Goal: Use online tool/utility: Utilize a website feature to perform a specific function

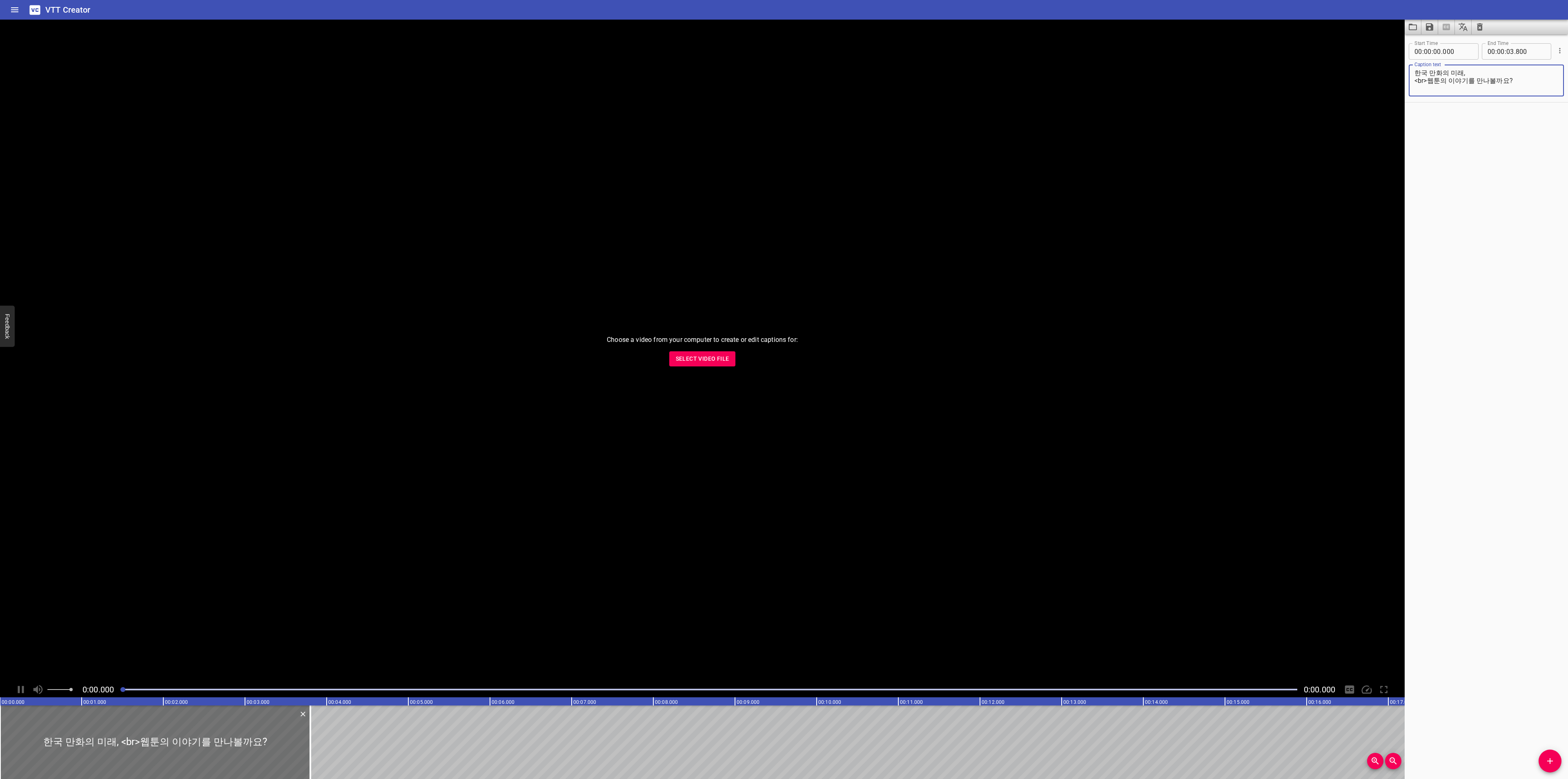
click at [1488, 25] on button "Clear captions" at bounding box center [1480, 27] width 16 height 15
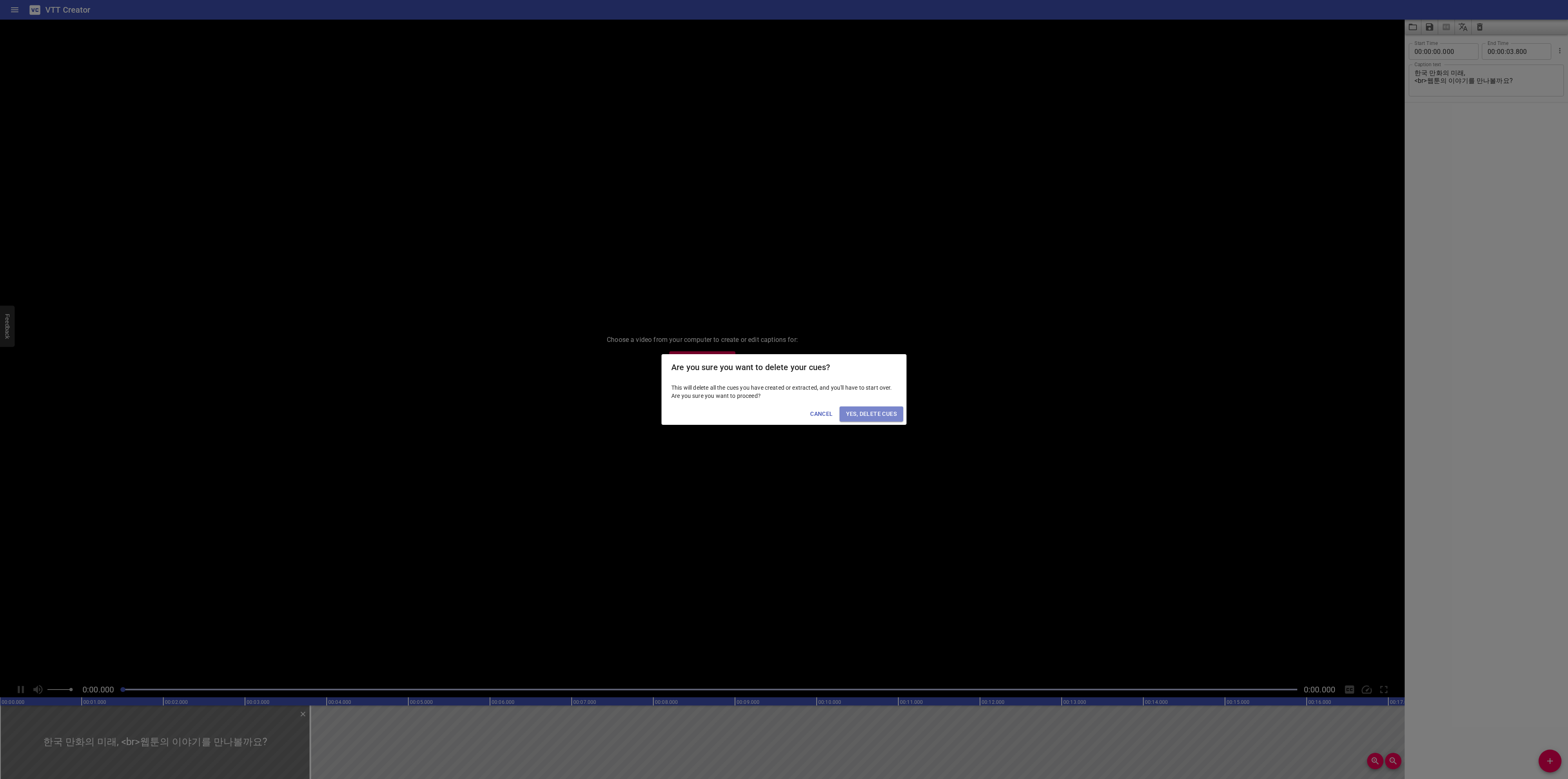
click at [852, 407] on button "Yes, Delete Cues" at bounding box center [871, 414] width 64 height 15
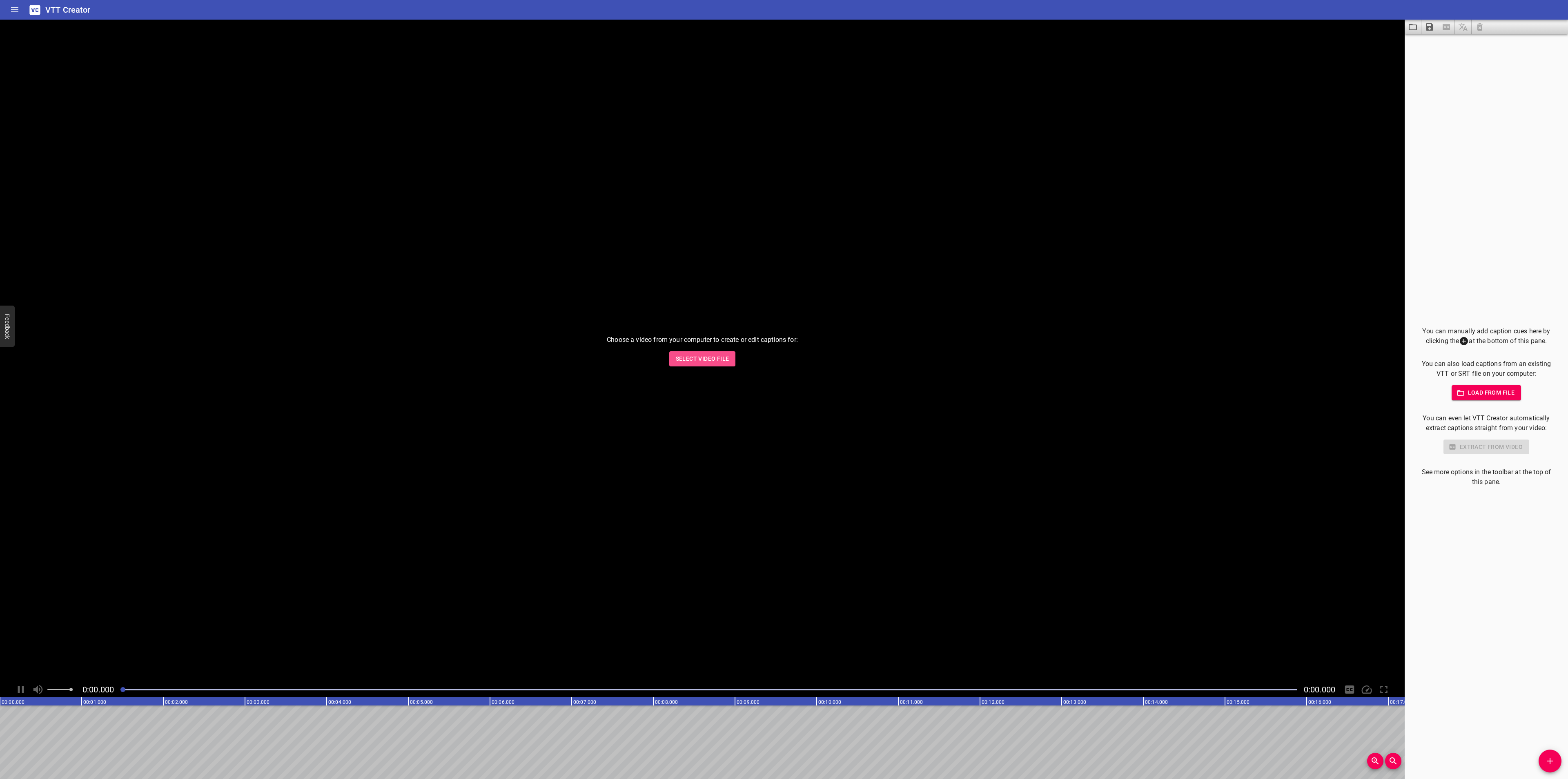
click at [709, 357] on span "Select Video File" at bounding box center [702, 359] width 54 height 10
click at [1396, 30] on icon "Video Options" at bounding box center [1395, 29] width 10 height 10
click at [1399, 33] on li "Select New Video File..." at bounding box center [1425, 30] width 81 height 15
click at [1555, 760] on icon "Add Cue" at bounding box center [1550, 761] width 10 height 10
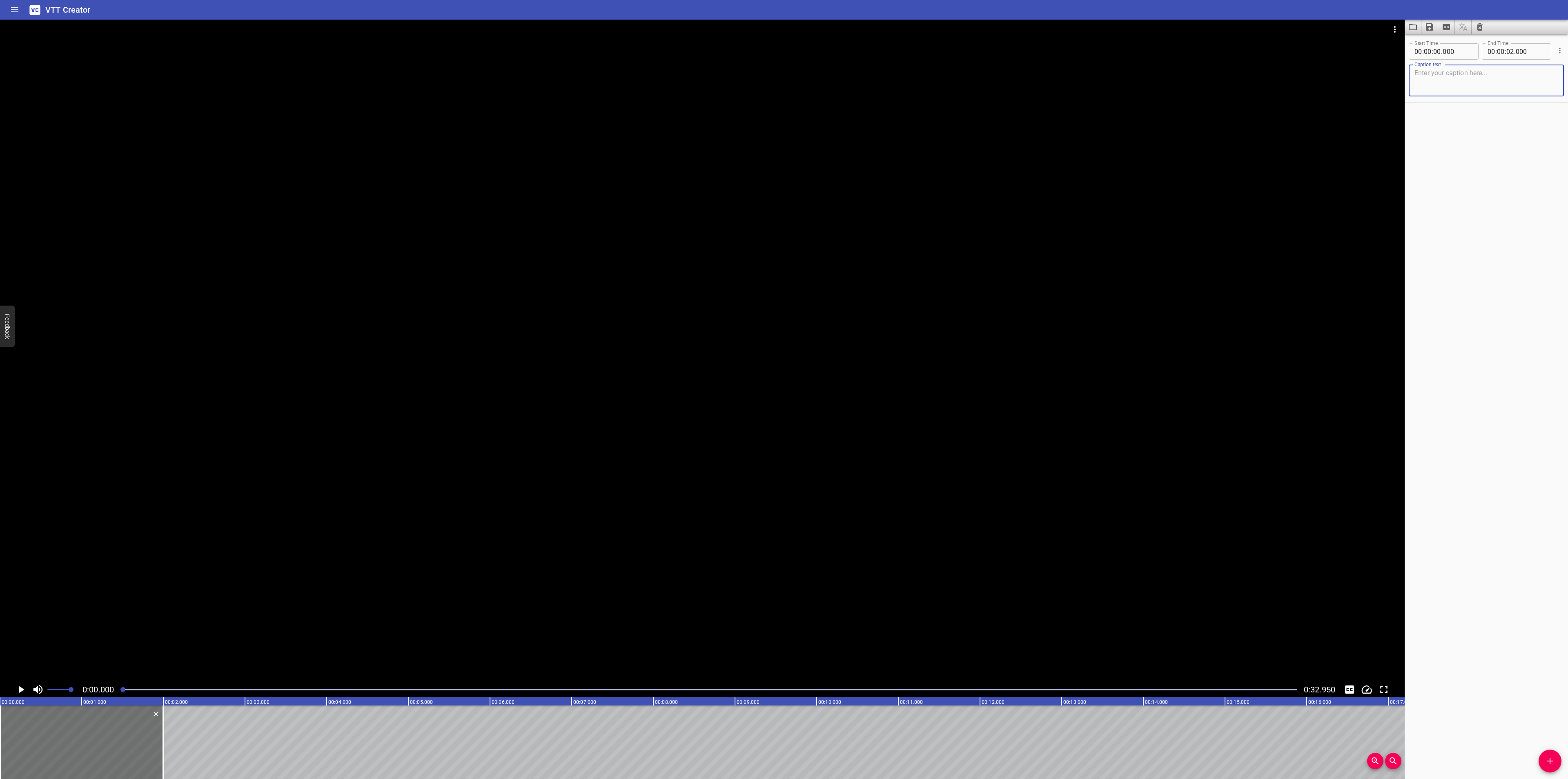
click at [1442, 82] on textarea at bounding box center [1486, 80] width 144 height 23
click at [1539, 72] on textarea "What’s the first thing that comes to mind when you hear the words “manhwa” or c…" at bounding box center [1486, 80] width 144 height 23
click at [1548, 72] on textarea "What’s the first thing that comes to mind> when you hear the words “manhwa” or …" at bounding box center [1486, 80] width 144 height 23
type textarea "What’s the first thing that comes to mind <br/>when you hear the words “manhwa”…"
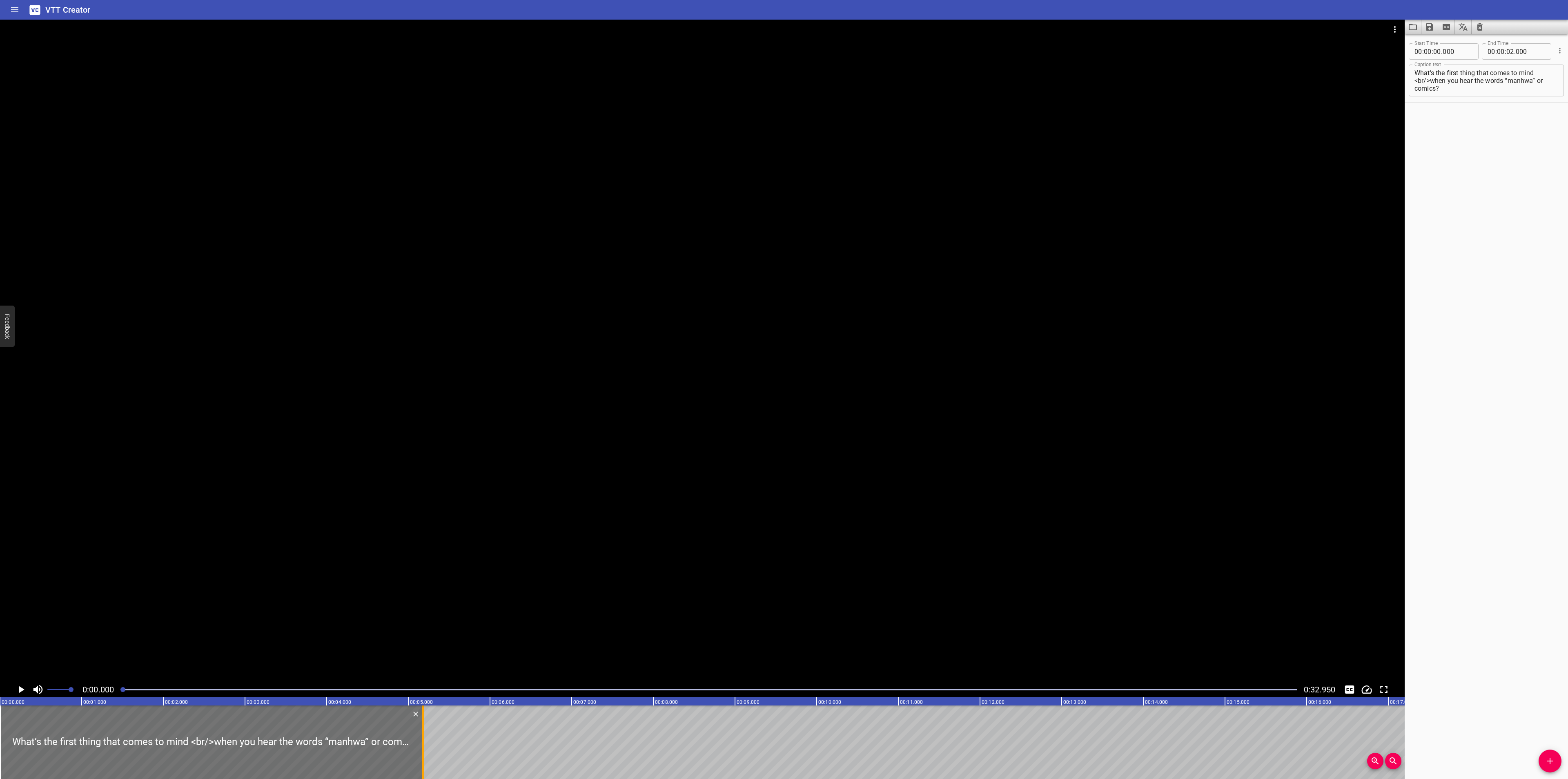
drag, startPoint x: 163, startPoint y: 721, endPoint x: 422, endPoint y: 708, distance: 259.3
click at [422, 708] on div at bounding box center [423, 742] width 2 height 74
type input "05"
type input "180"
click at [27, 688] on icon "Play/Pause" at bounding box center [21, 689] width 12 height 12
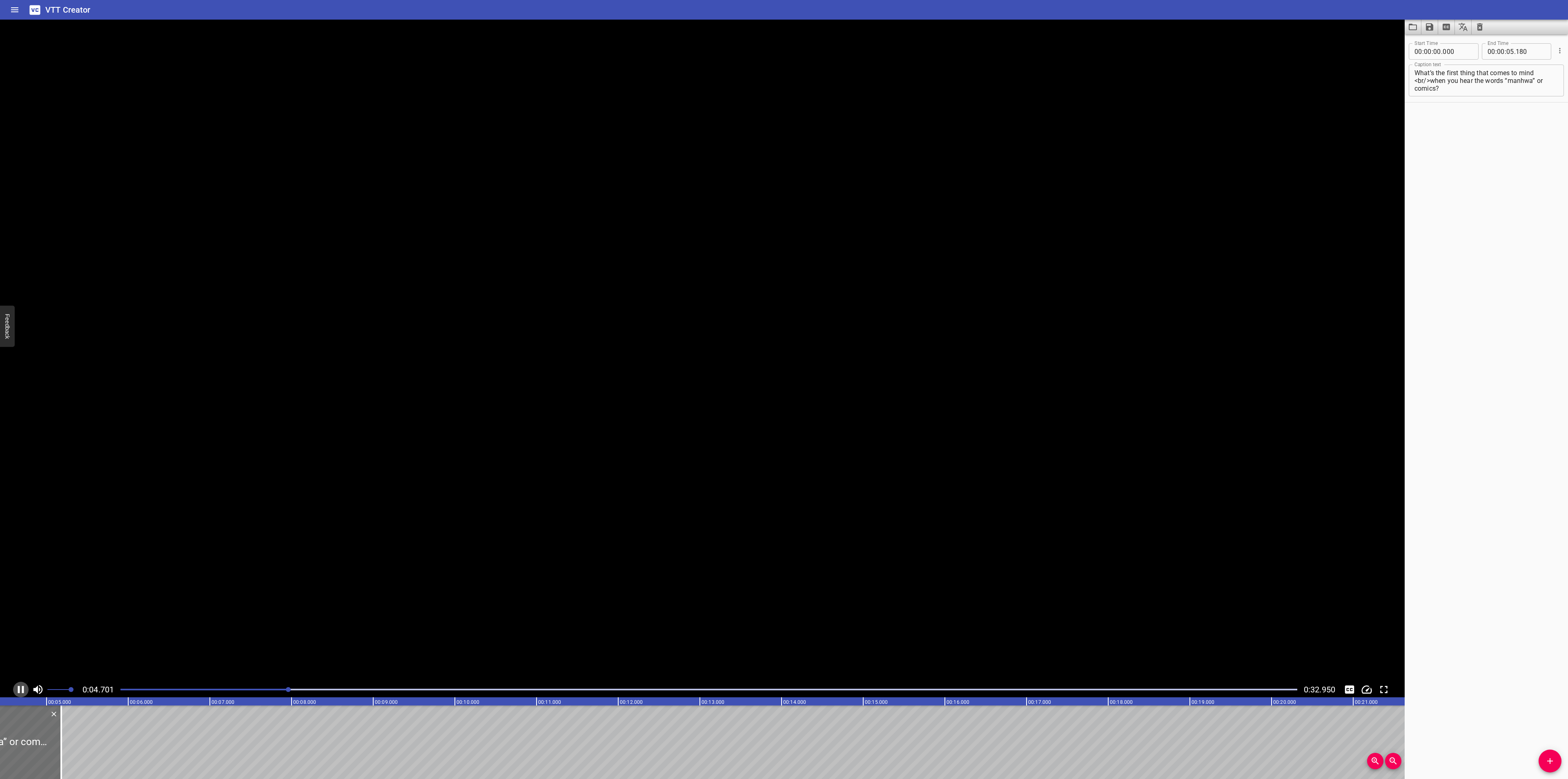
click at [27, 688] on icon "Play/Pause" at bounding box center [21, 689] width 12 height 12
drag, startPoint x: 26, startPoint y: 725, endPoint x: 22, endPoint y: 727, distance: 4.5
drag, startPoint x: 1459, startPoint y: 86, endPoint x: 1376, endPoint y: 55, distance: 88.6
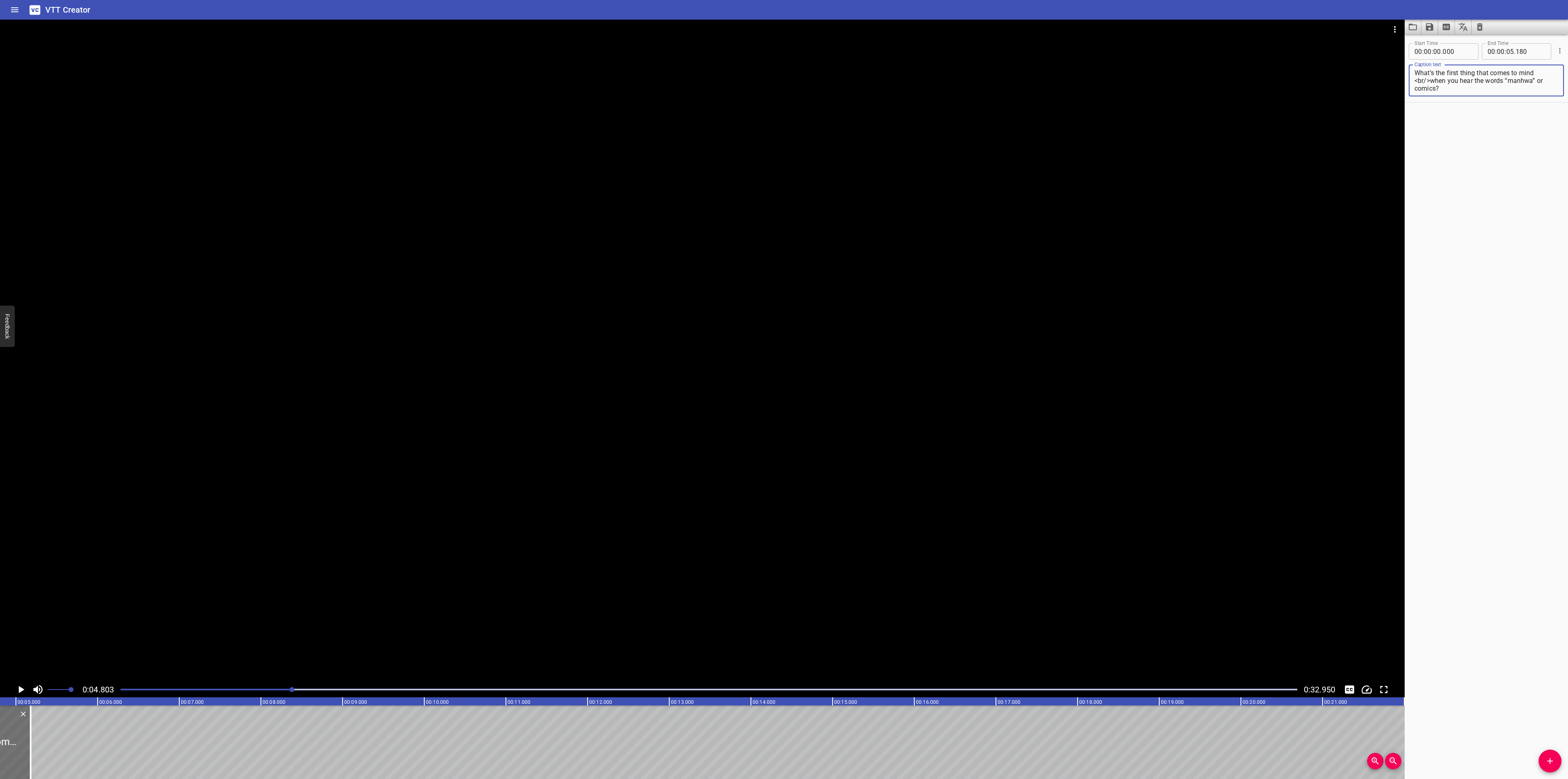
click at [1376, 55] on main "0:04.803 0:32.950 00:00.000 00:01.000 00:02.000 00:03.000 00:04.000 00:05.000 0…" at bounding box center [784, 399] width 1568 height 760
click at [1545, 756] on icon "Add Cue" at bounding box center [1550, 761] width 10 height 10
drag, startPoint x: 49, startPoint y: 738, endPoint x: 70, endPoint y: 731, distance: 22.1
click at [70, 731] on div at bounding box center [113, 742] width 163 height 74
type input "05"
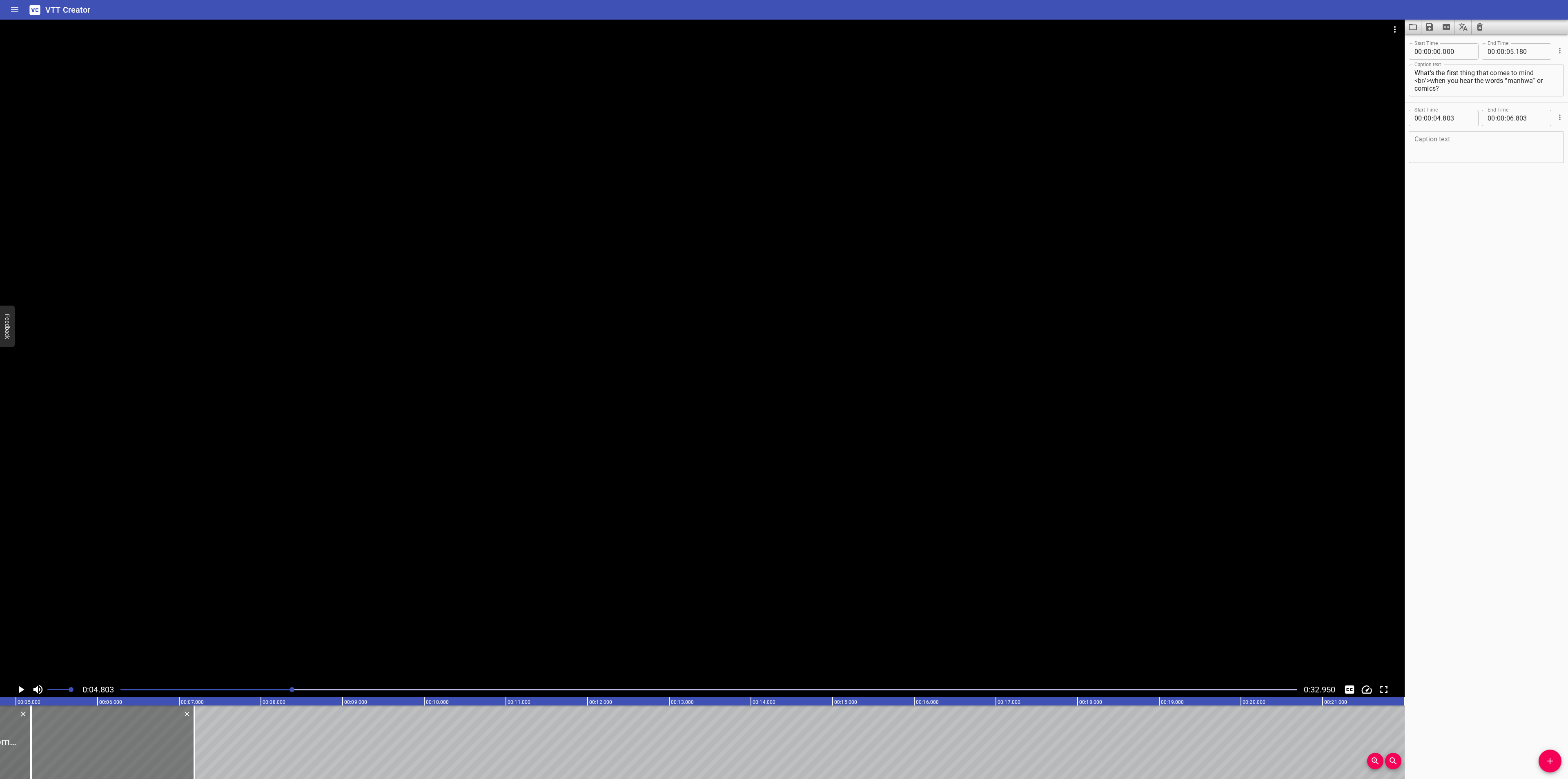
type input "183"
type input "07"
type input "183"
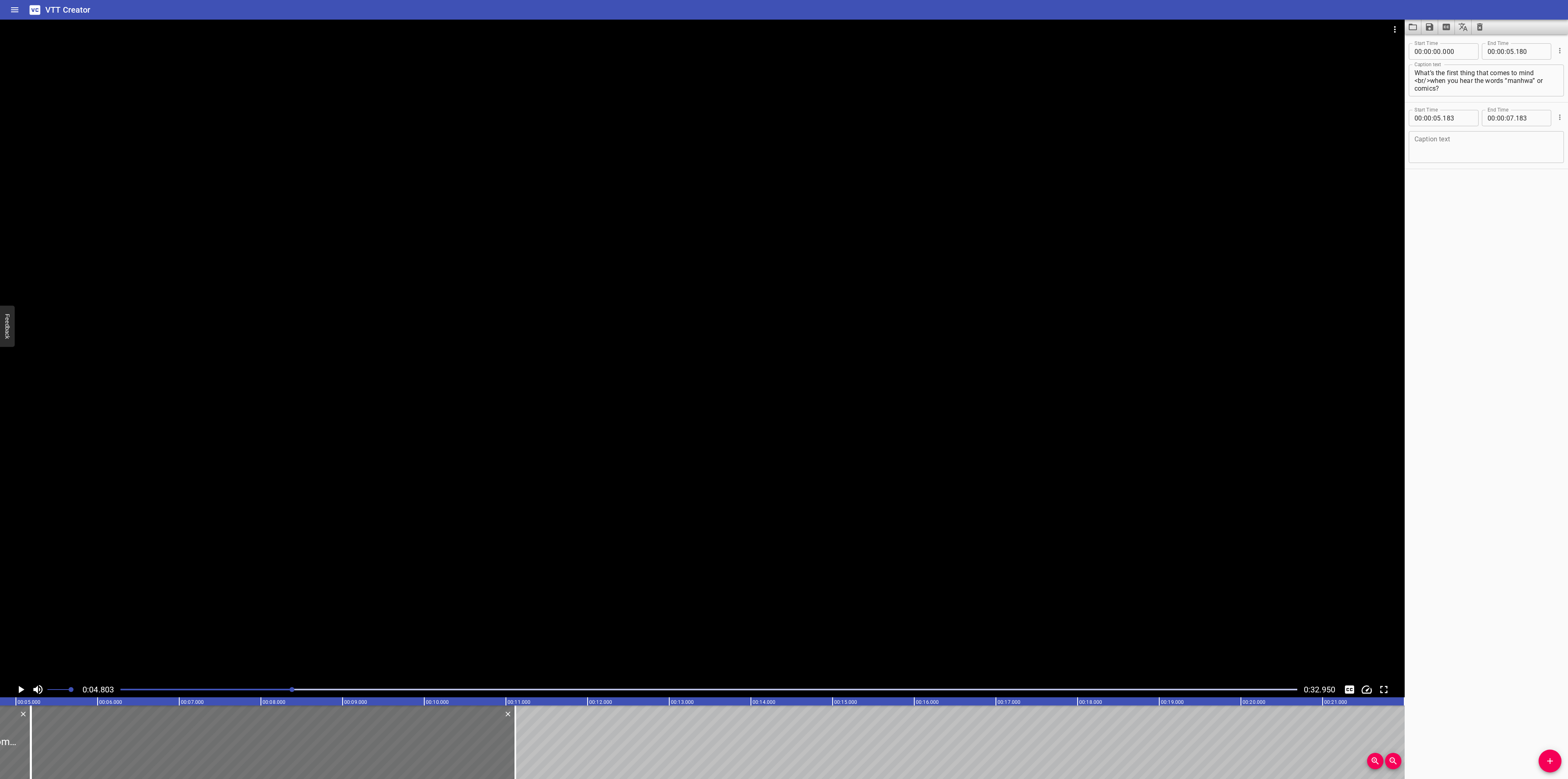
drag, startPoint x: 200, startPoint y: 733, endPoint x: 519, endPoint y: 733, distance: 319.0
click at [519, 733] on div at bounding box center [515, 742] width 8 height 74
type input "11"
type input "113"
click at [1486, 146] on textarea at bounding box center [1486, 147] width 144 height 23
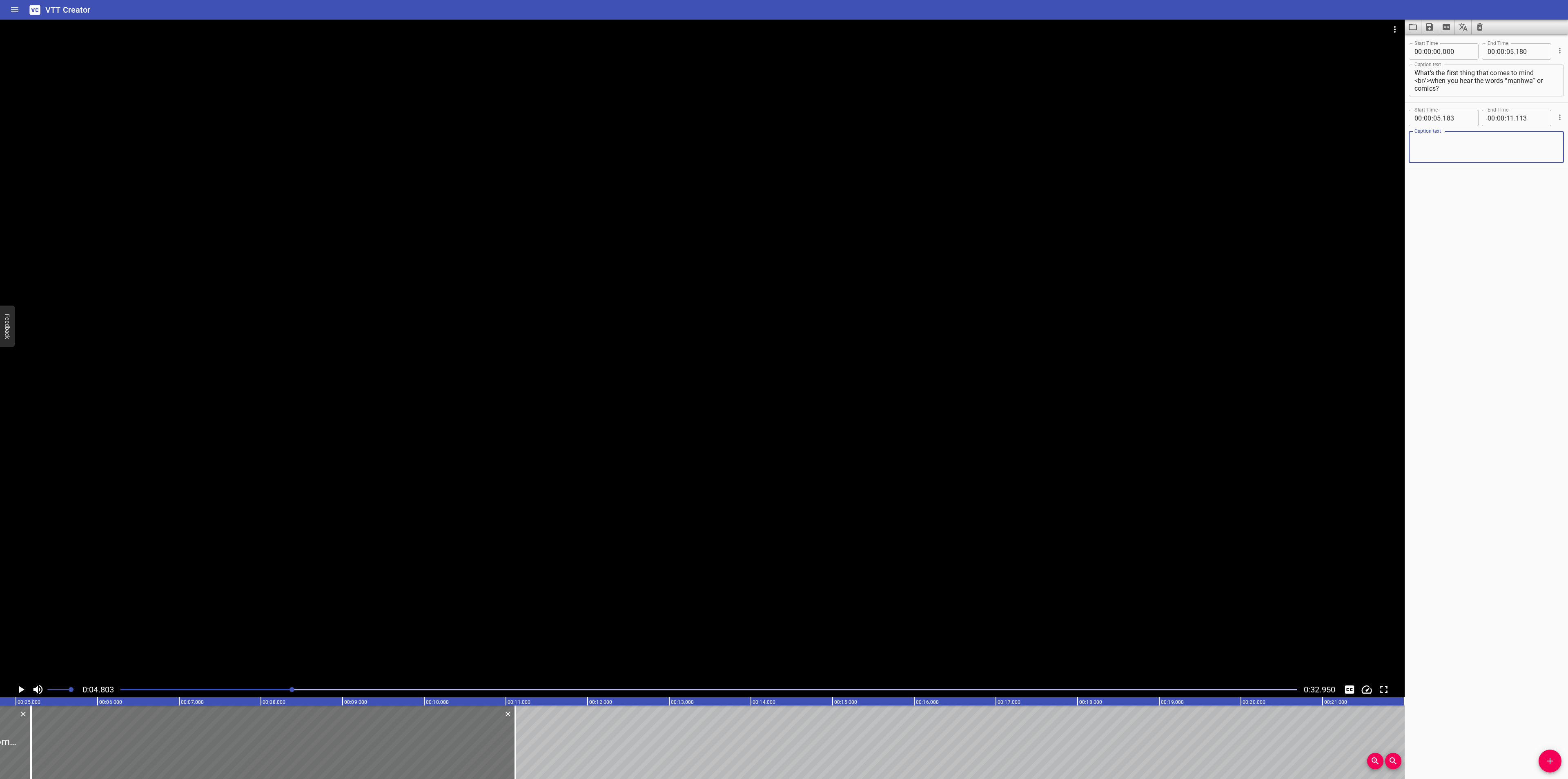
paste textarea "It means childhood memories to some. For others, a world of dreams and imaginat…"
click at [1533, 139] on textarea "It means childhood memories to some. For others, a world of dreams and imaginat…" at bounding box center [1486, 147] width 144 height 23
type textarea "It means childhood memories to some. <br/>For others, a world of dreams and ima…"
click at [16, 685] on icon "Play/Pause" at bounding box center [21, 689] width 12 height 12
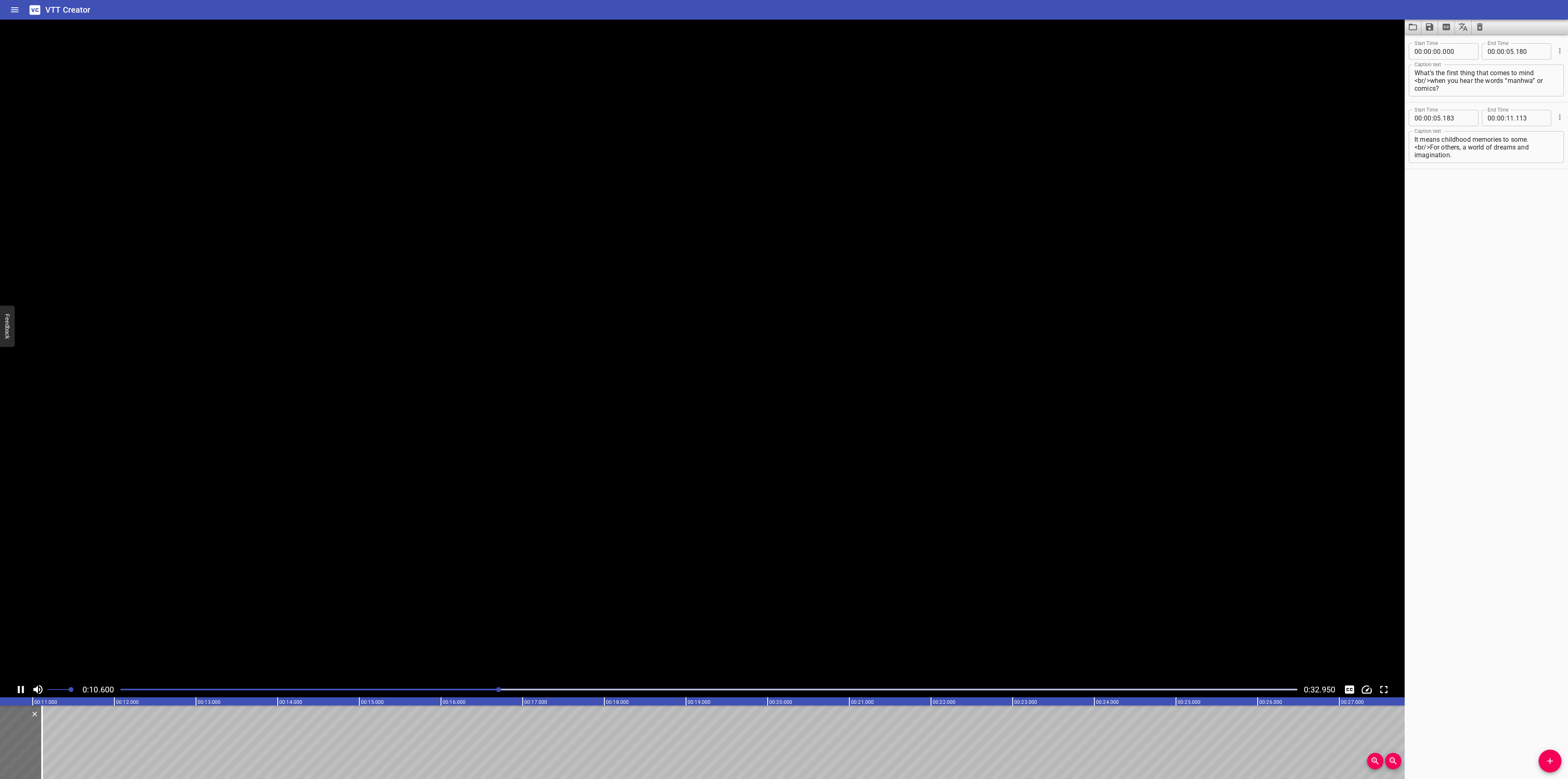
click at [16, 685] on icon "Play/Pause" at bounding box center [21, 689] width 12 height 12
drag, startPoint x: 1466, startPoint y: 155, endPoint x: 1358, endPoint y: 113, distance: 115.9
click at [1358, 113] on main "0:10.874 0:32.950 00:00.000 00:01.000 00:02.000 00:03.000 00:04.000 00:05.000 0…" at bounding box center [784, 399] width 1568 height 760
click at [1514, 410] on div "Start Time 00 : 00 : 00 . 000 Start Time End Time 00 : 00 : 05 . 180 End Time C…" at bounding box center [1486, 406] width 163 height 745
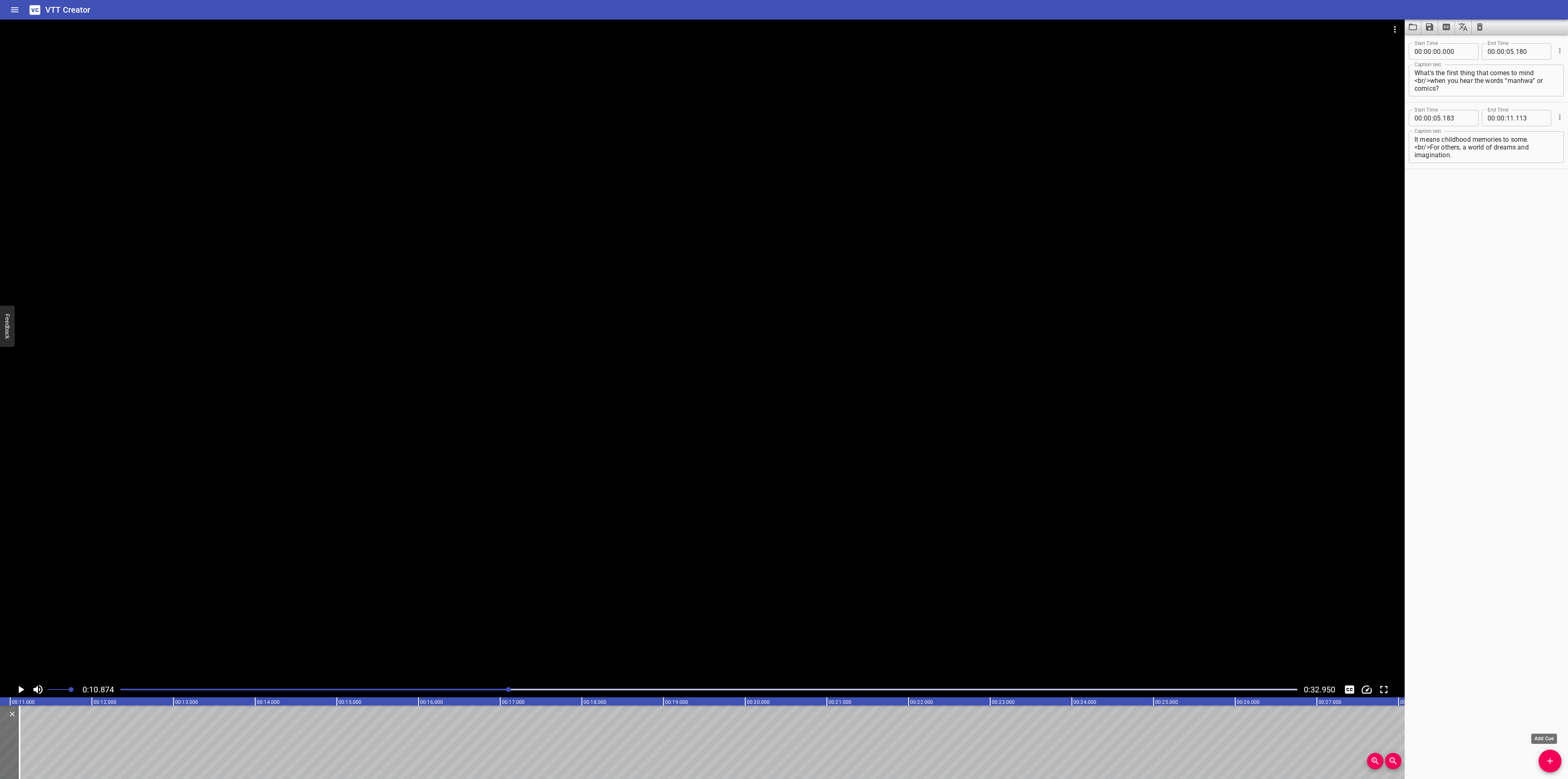
click at [1542, 757] on span "Add Cue" at bounding box center [1550, 761] width 23 height 10
drag, startPoint x: 25, startPoint y: 738, endPoint x: 44, endPoint y: 736, distance: 19.1
click at [44, 736] on div at bounding box center [102, 742] width 163 height 74
type input "11"
type input "119"
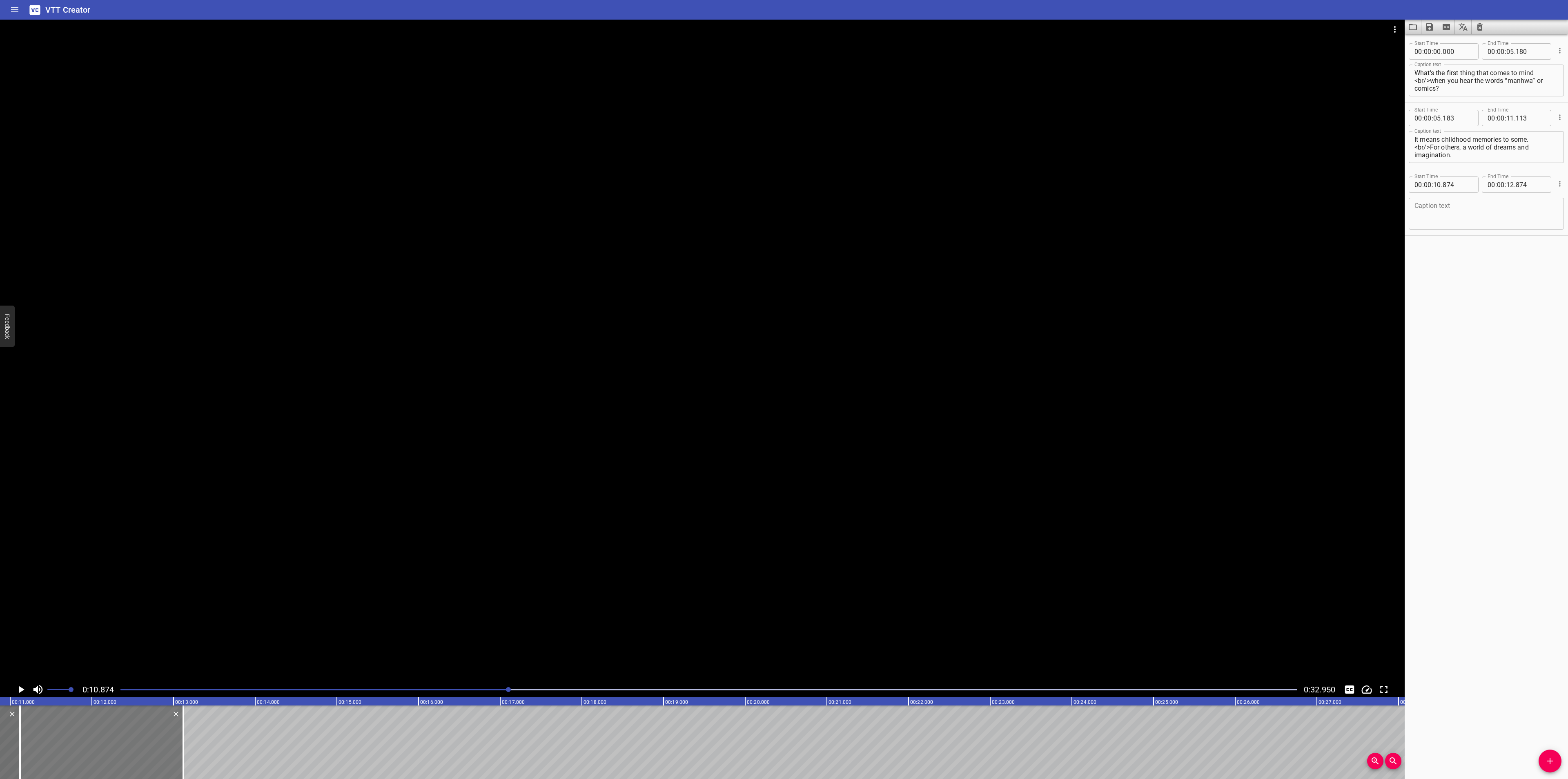
type input "13"
type input "119"
click at [1451, 209] on textarea at bounding box center [1486, 214] width 144 height 23
paste textarea "Over its long history, [DEMOGRAPHIC_DATA] [PERSON_NAME] has delivered laughter …"
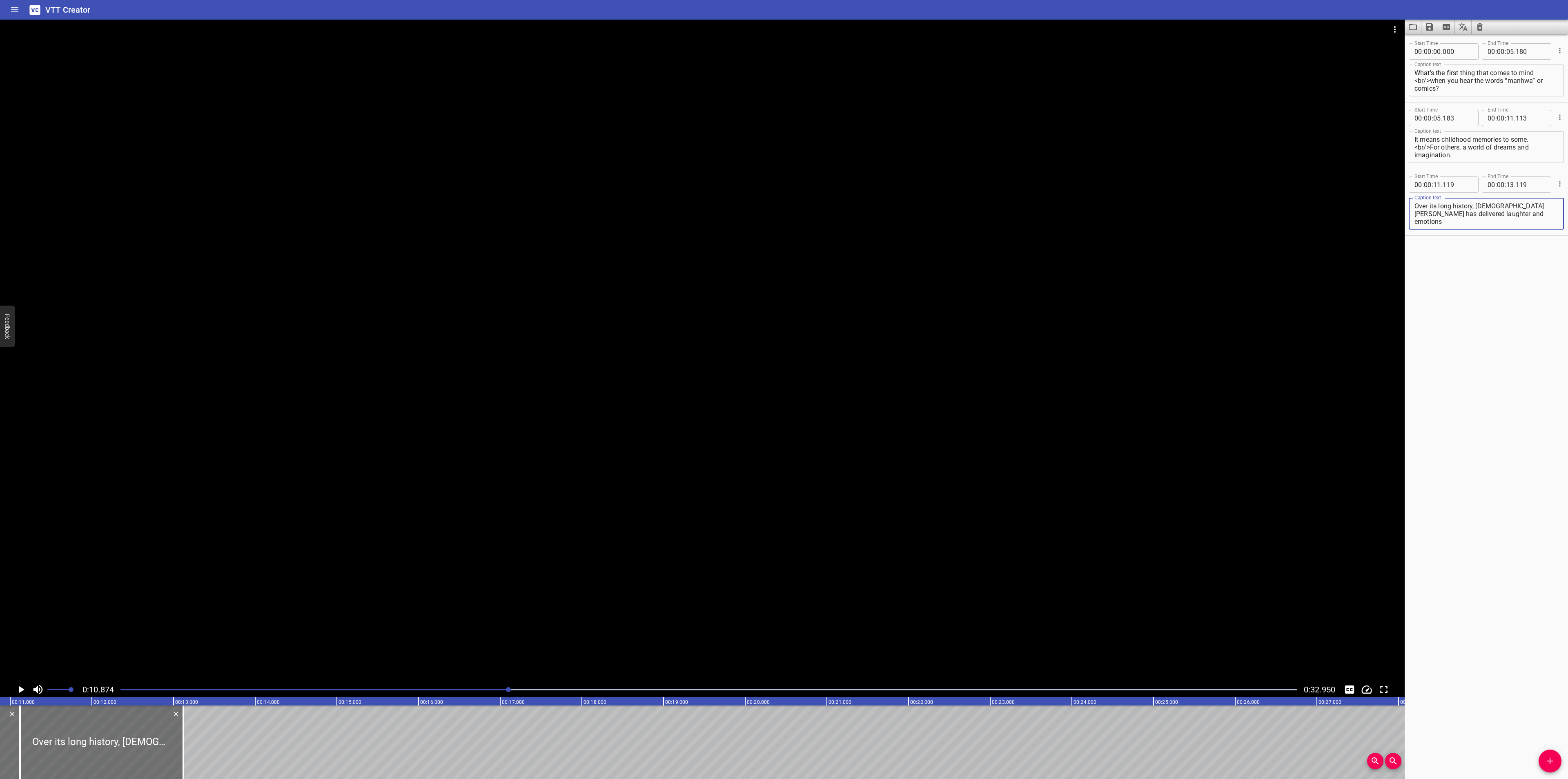
click at [1518, 214] on textarea "Over its long history, [DEMOGRAPHIC_DATA] [PERSON_NAME] has delivered laughter …" at bounding box center [1486, 214] width 144 height 23
click at [1511, 218] on textarea "Over its long history, [DEMOGRAPHIC_DATA] manhwa has delivered laughter and emo…" at bounding box center [1486, 214] width 144 height 23
type textarea "Over its long history, [DEMOGRAPHIC_DATA] manhwa has delivered laughter and emo…"
